Goal: Use online tool/utility: Utilize a website feature to perform a specific function

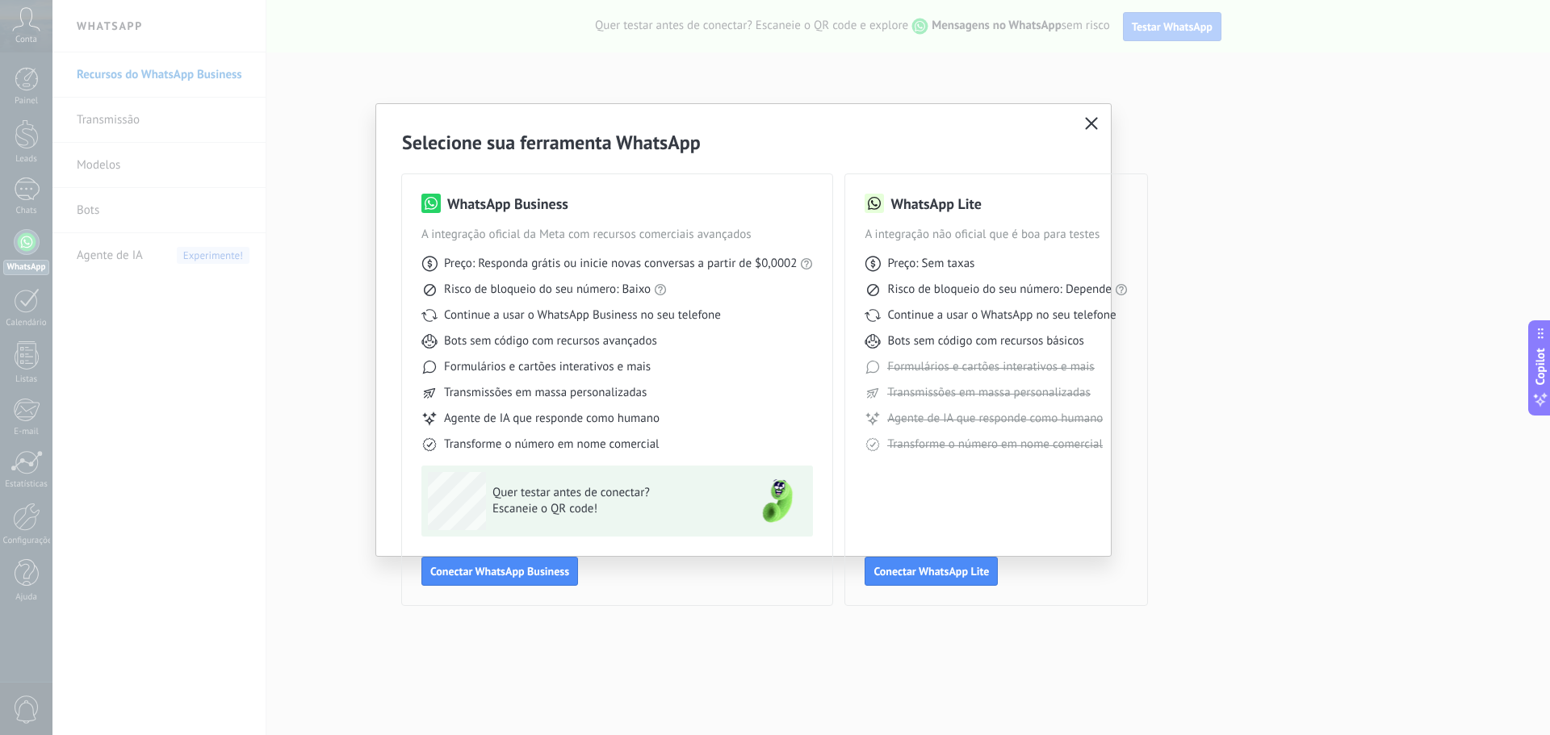
click at [1098, 121] on button "button" at bounding box center [1091, 124] width 21 height 23
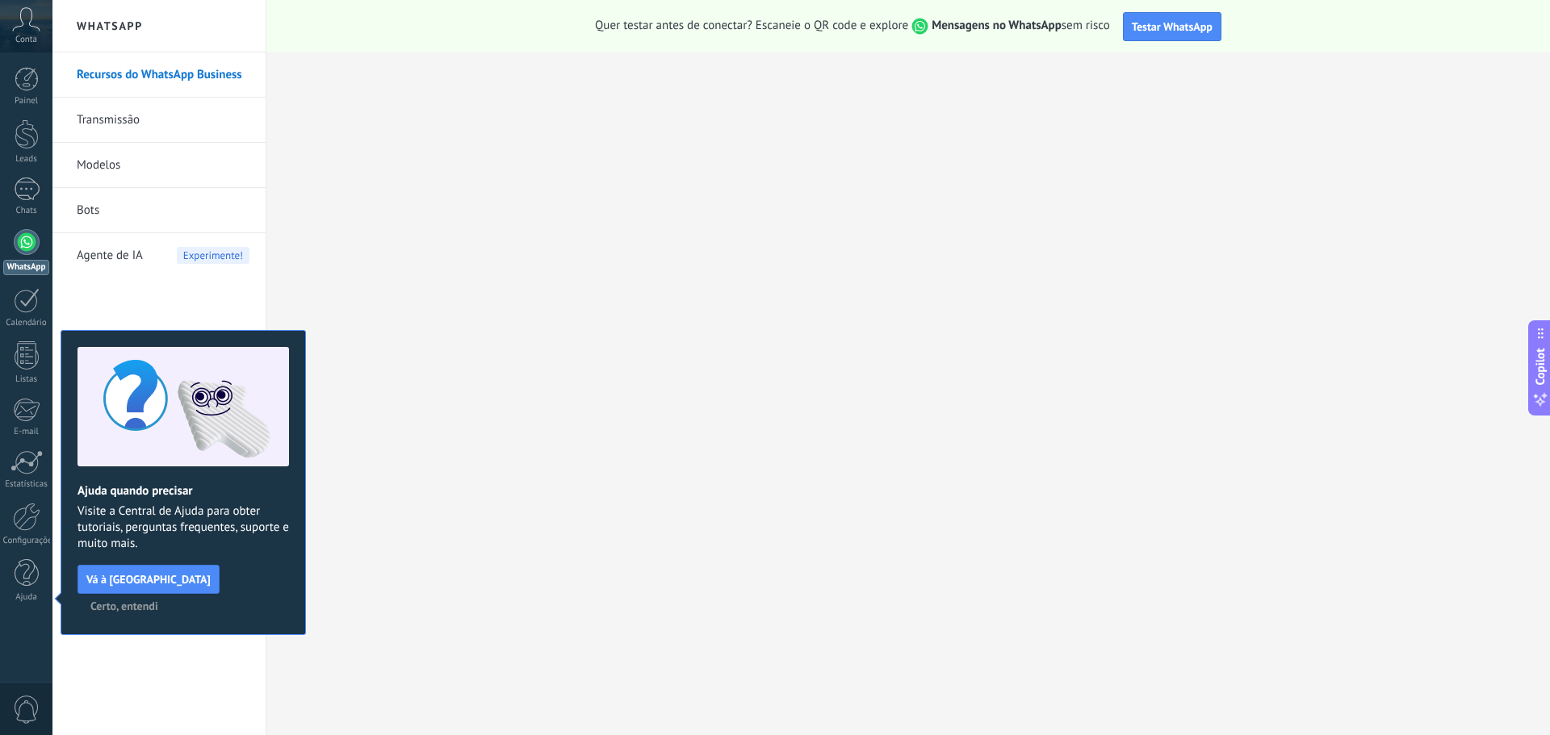
click at [119, 250] on span "Agente de IA" at bounding box center [110, 255] width 66 height 45
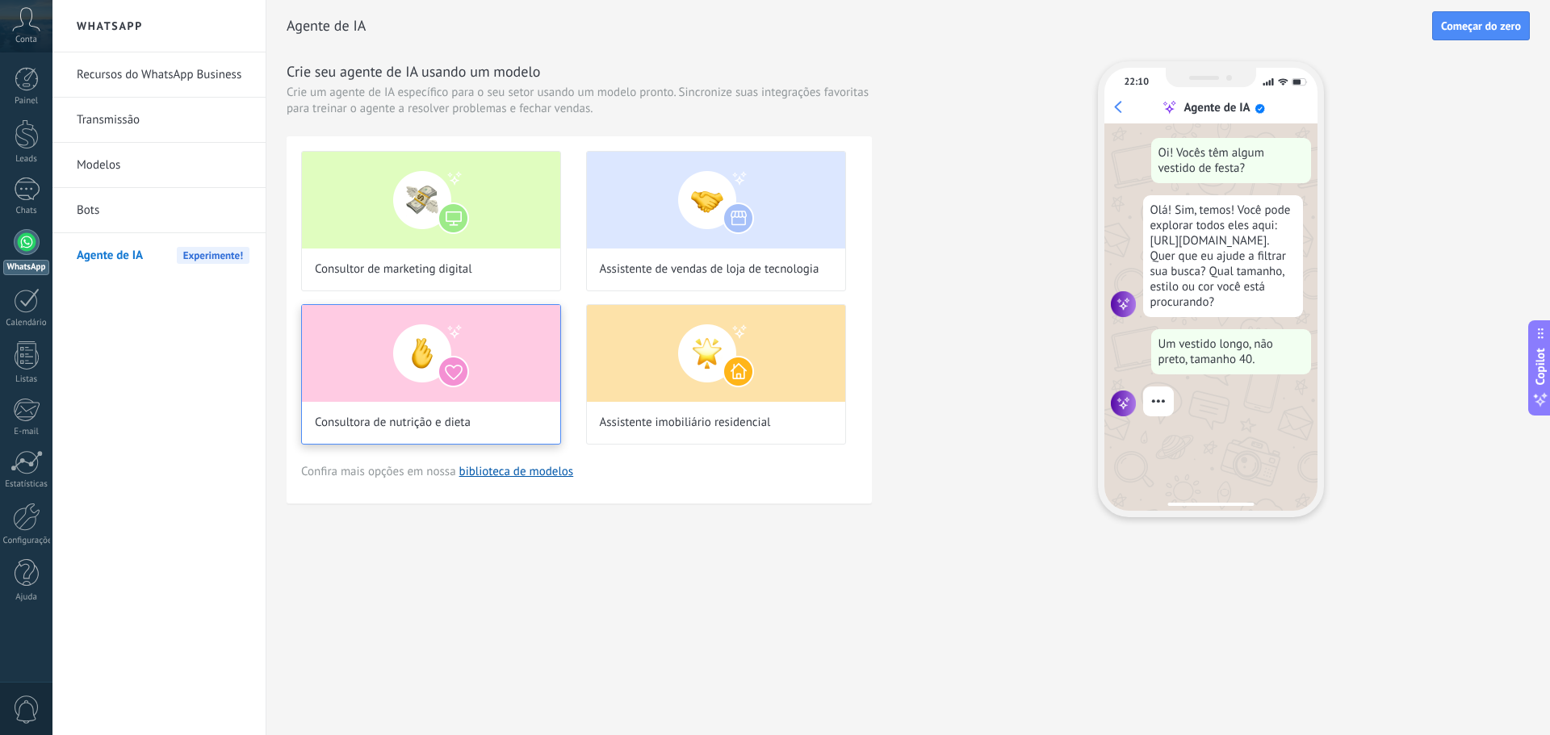
click at [457, 408] on div "Consultora de nutrição e dieta" at bounding box center [431, 374] width 260 height 140
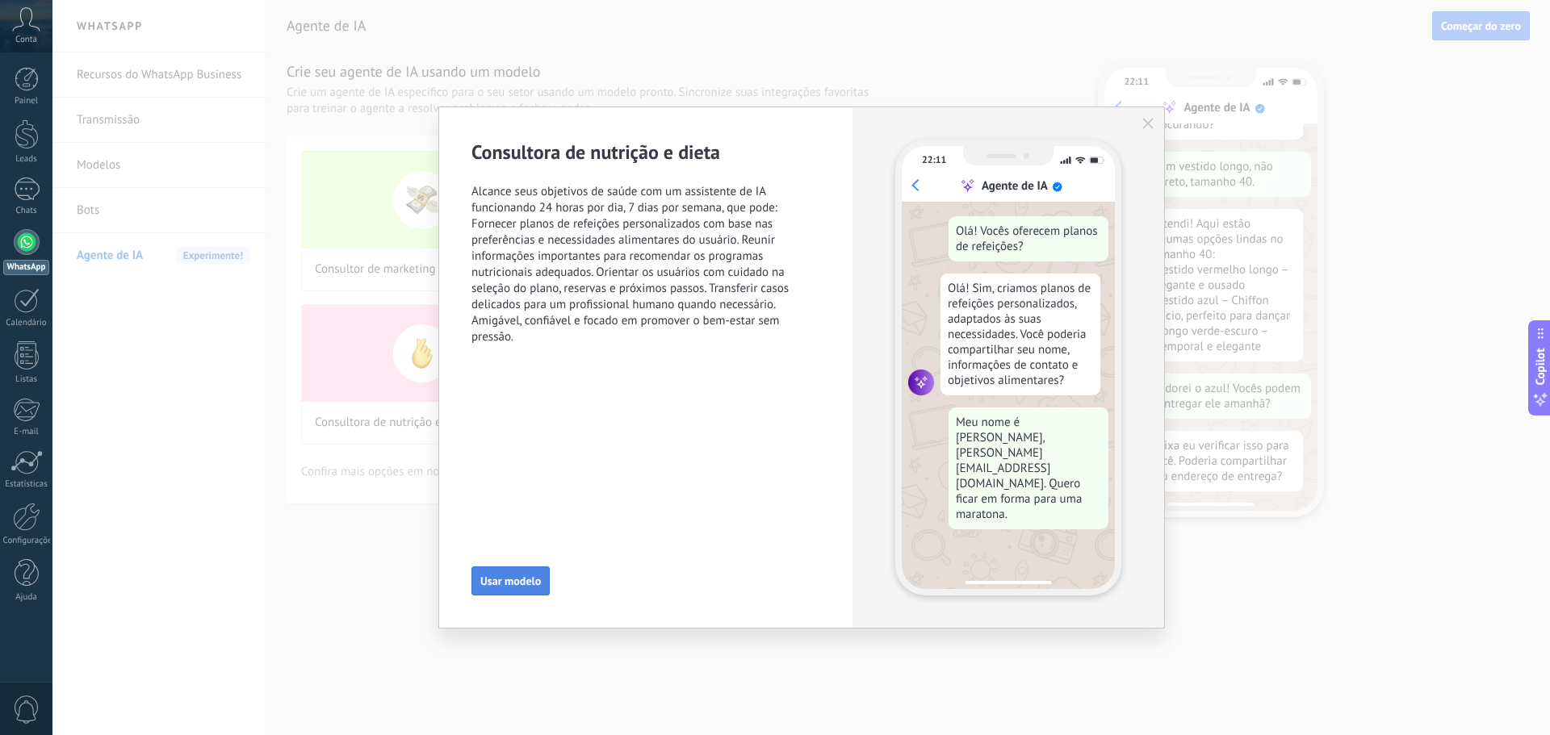
scroll to position [178, 0]
click at [500, 593] on button "Usar modelo" at bounding box center [510, 581] width 78 height 29
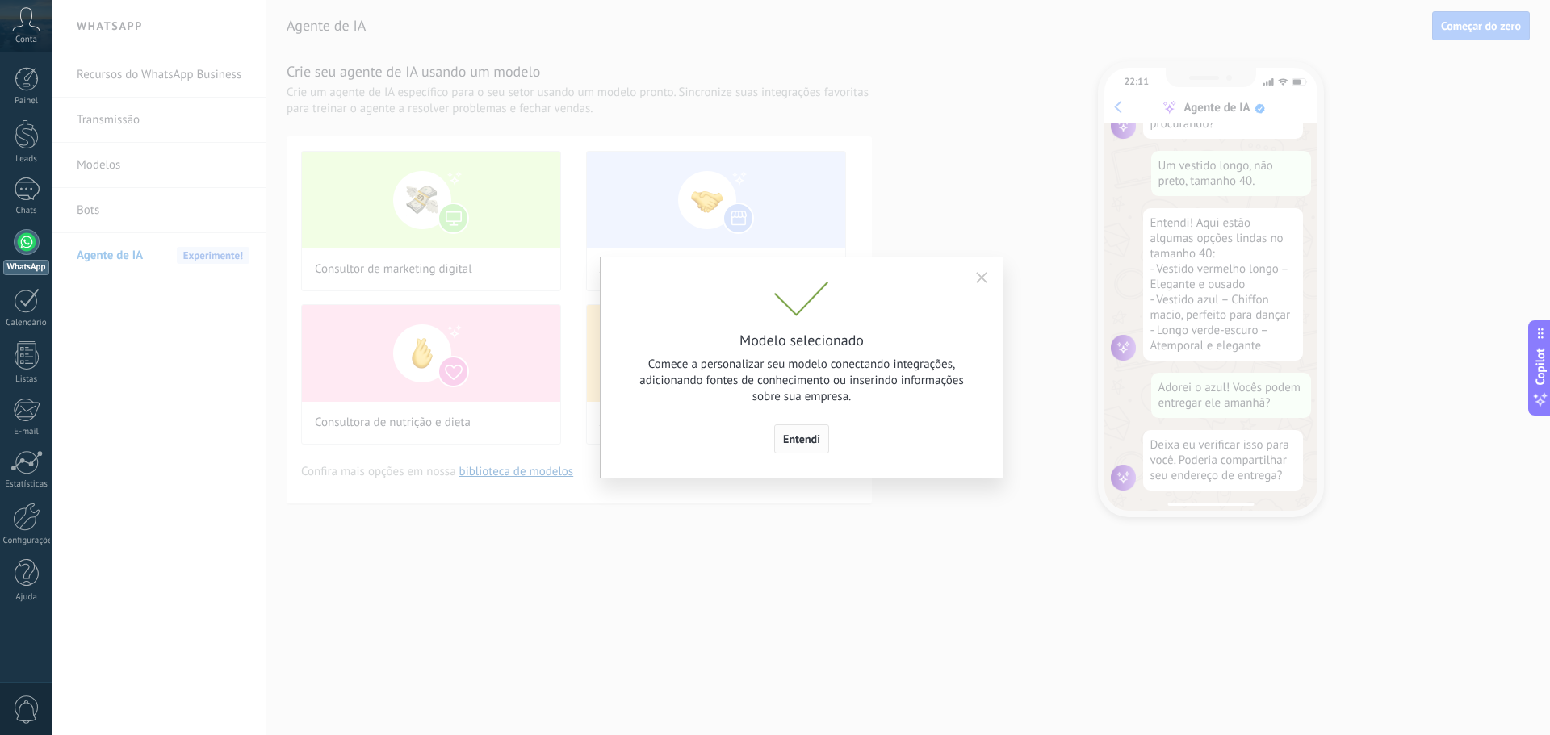
click at [798, 439] on span "Entendi" at bounding box center [801, 439] width 37 height 11
